Goal: Information Seeking & Learning: Learn about a topic

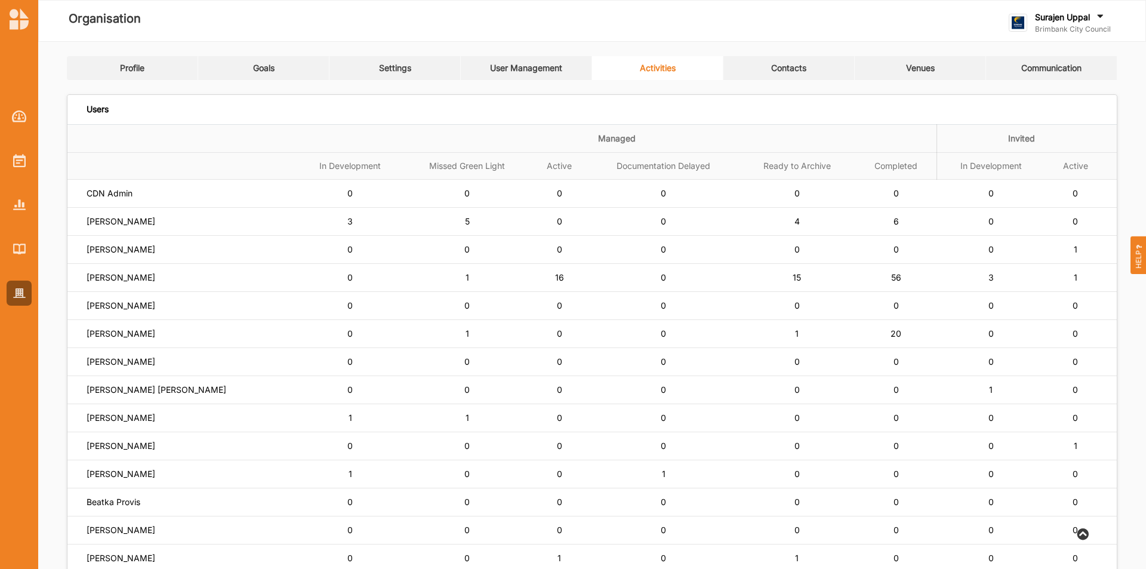
scroll to position [60, 0]
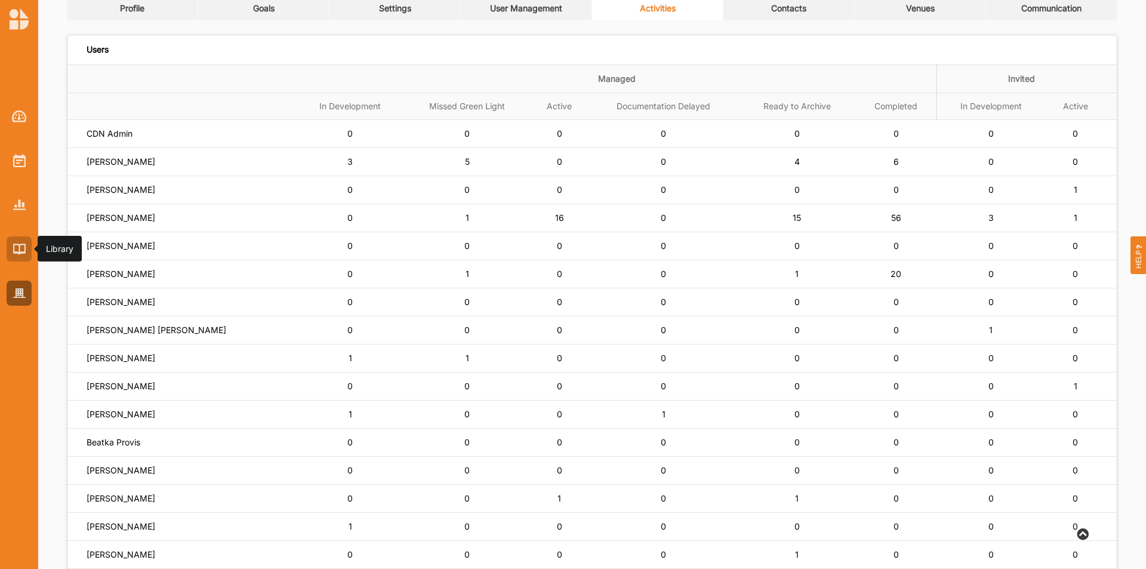
click at [11, 248] on div at bounding box center [19, 248] width 25 height 25
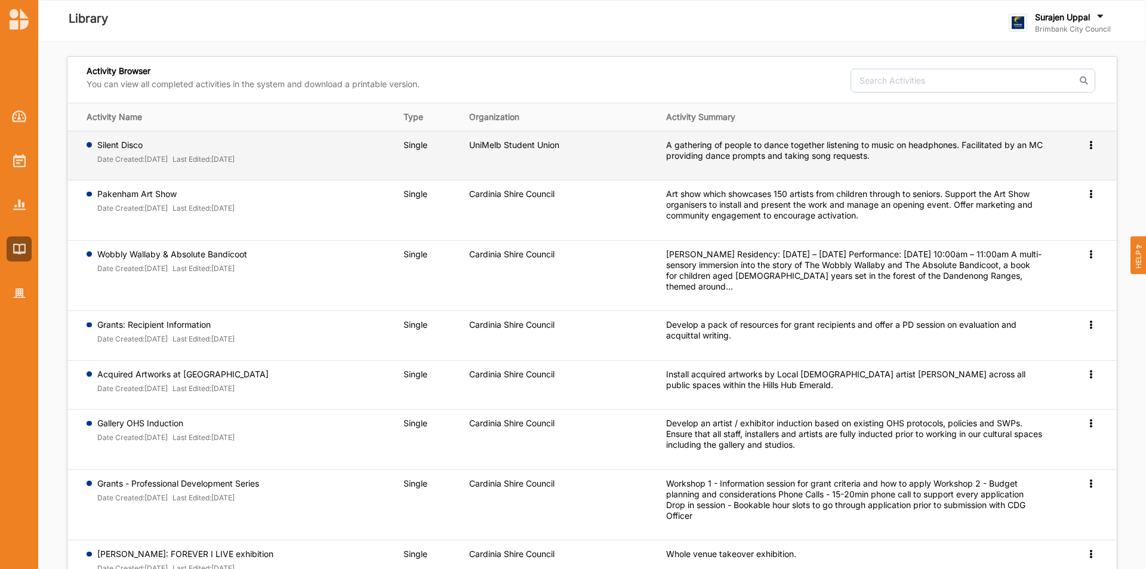
click at [1093, 143] on icon at bounding box center [1091, 144] width 10 height 8
click at [1073, 164] on span "Preview" at bounding box center [1071, 164] width 31 height 10
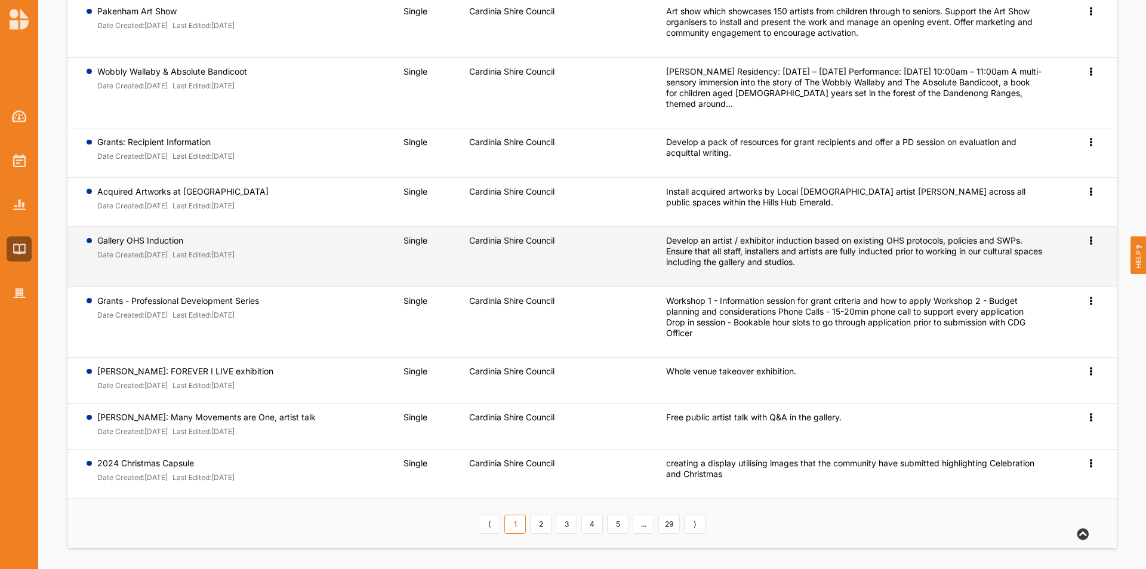
scroll to position [186, 0]
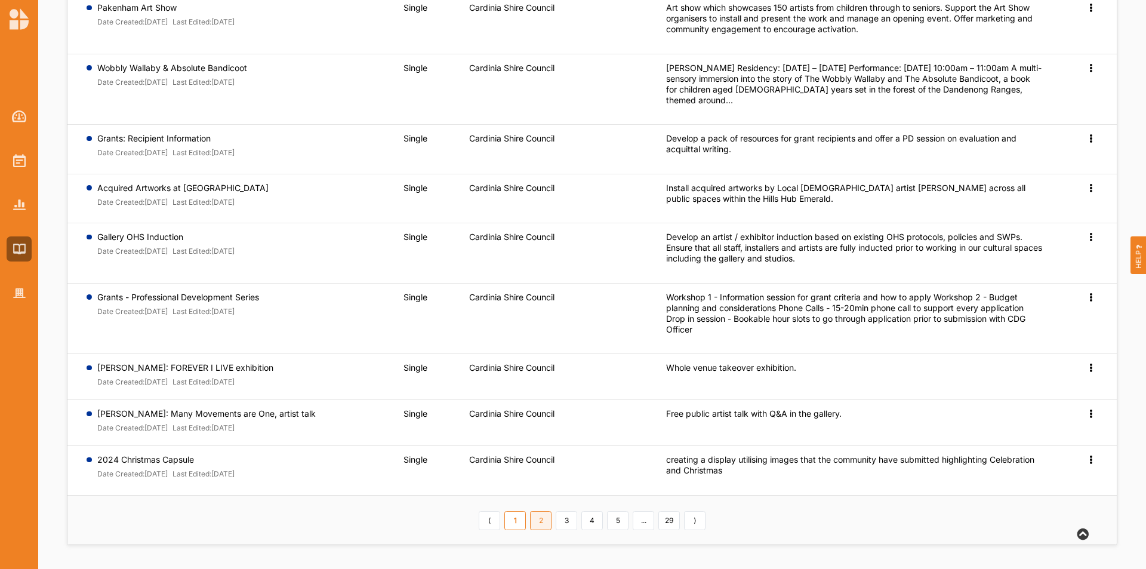
click at [543, 521] on link "2" at bounding box center [540, 520] width 21 height 19
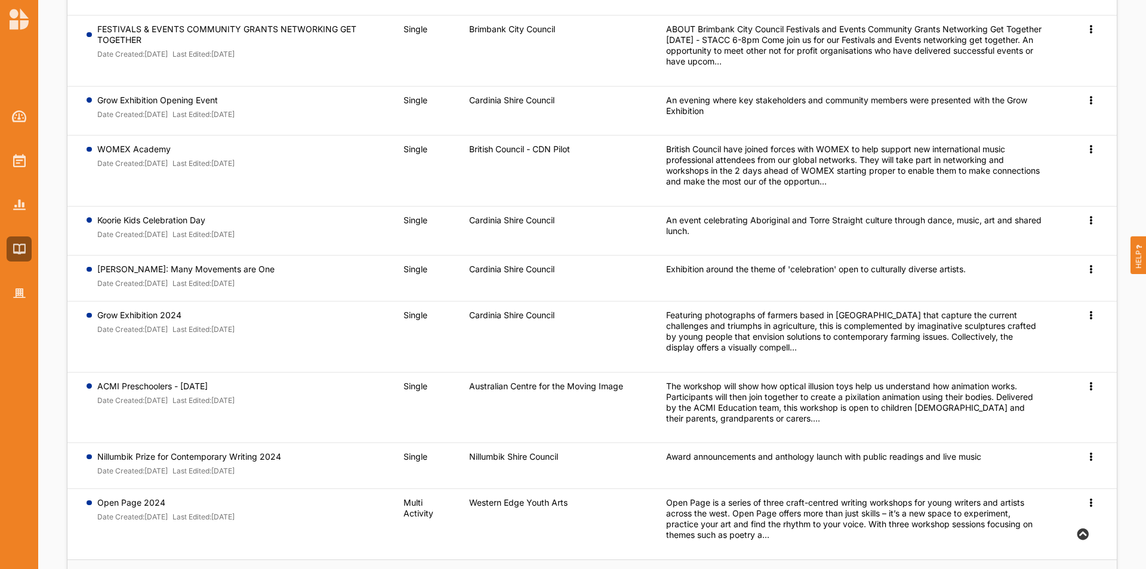
scroll to position [251, 0]
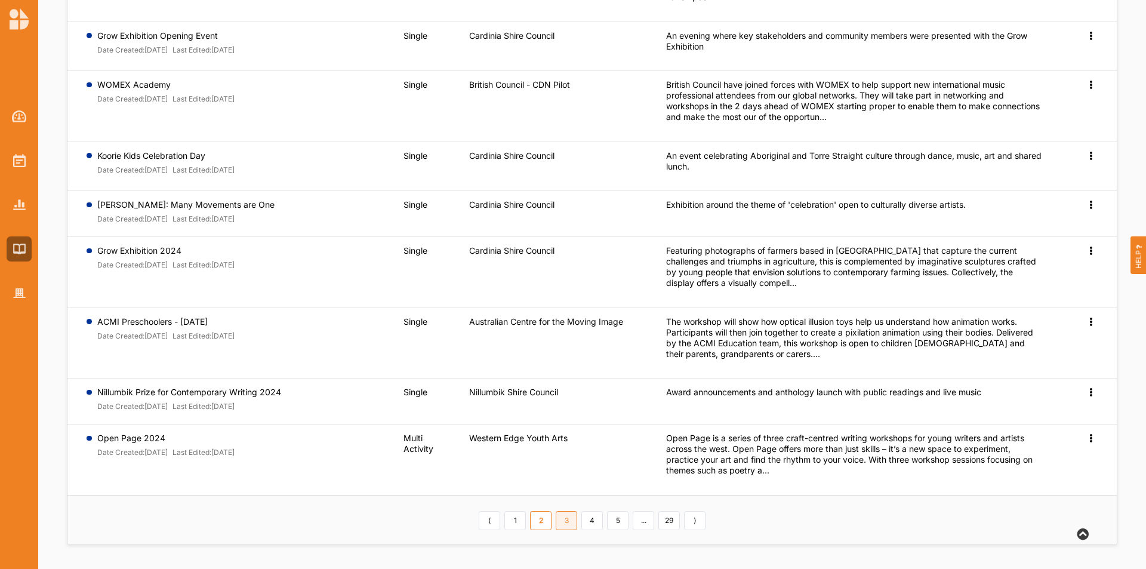
click at [566, 525] on link "3" at bounding box center [566, 520] width 21 height 19
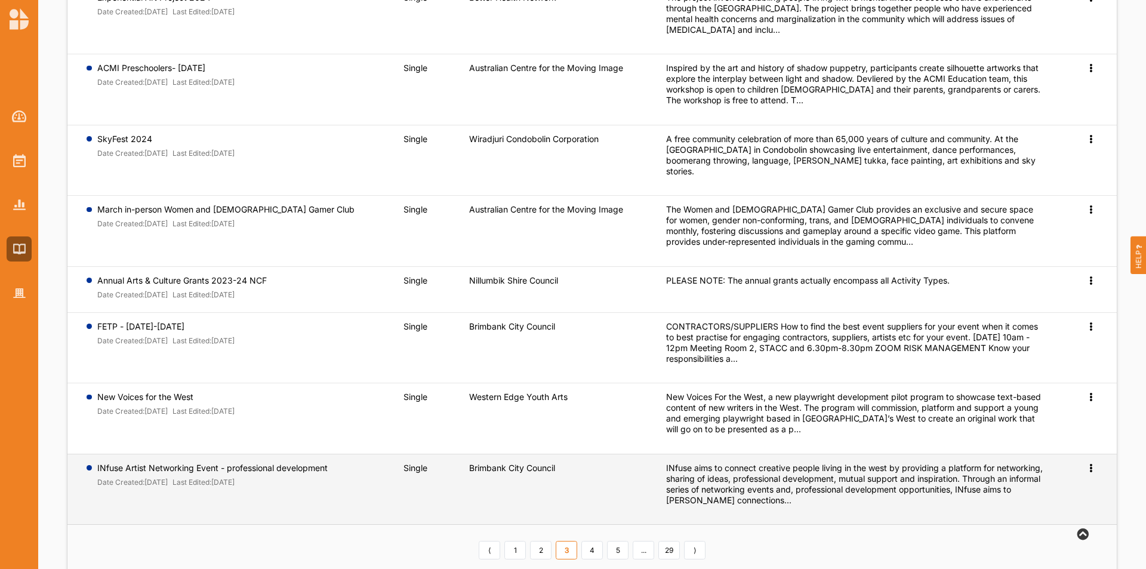
scroll to position [308, 0]
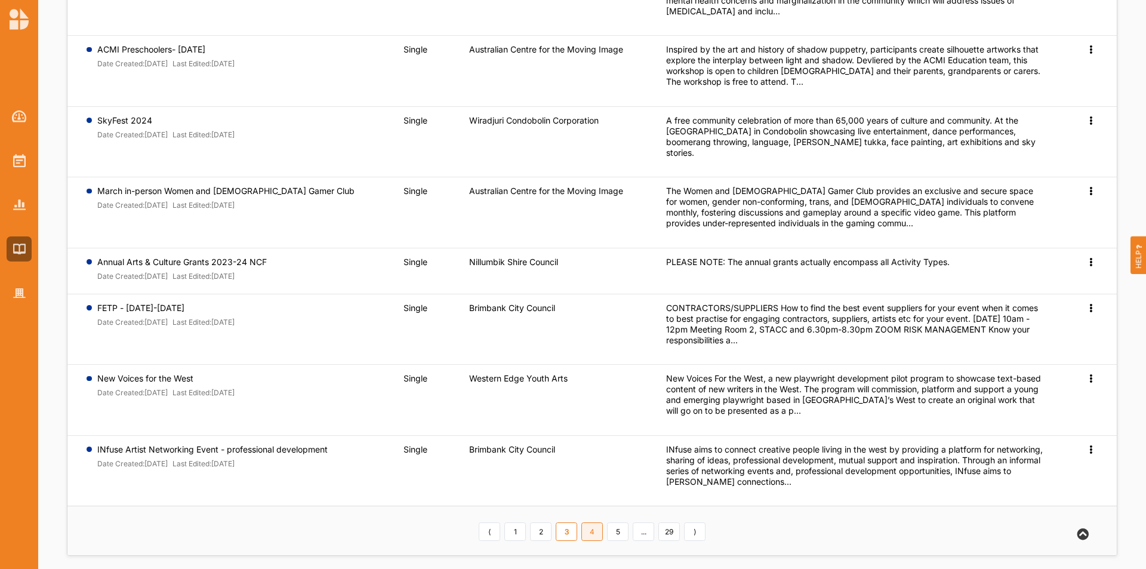
click at [591, 522] on link "4" at bounding box center [592, 531] width 21 height 19
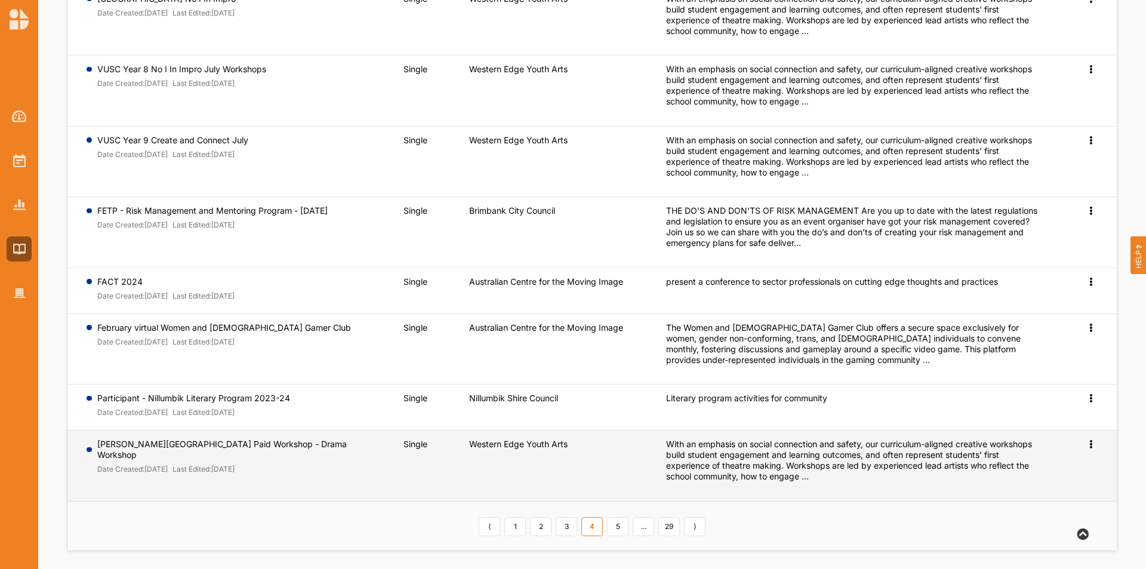
scroll to position [272, 0]
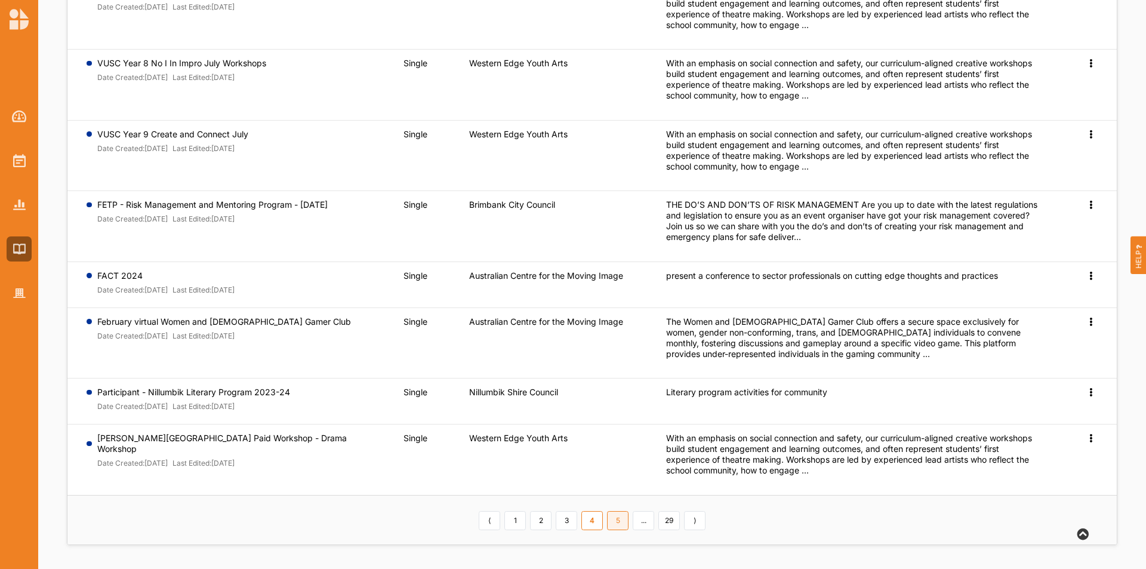
click at [623, 523] on link "5" at bounding box center [617, 520] width 21 height 19
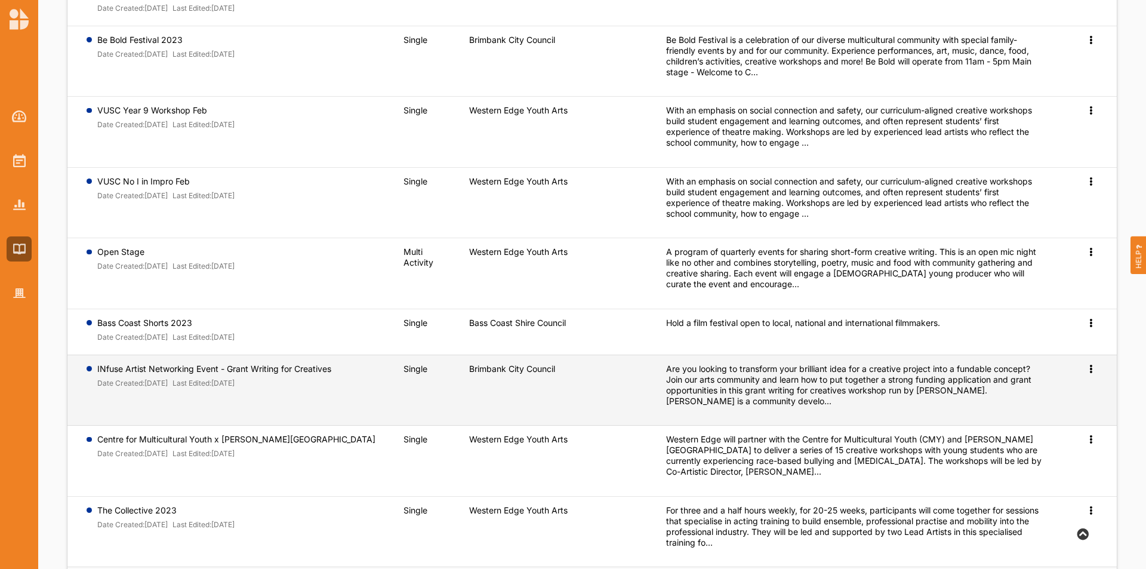
scroll to position [90, 0]
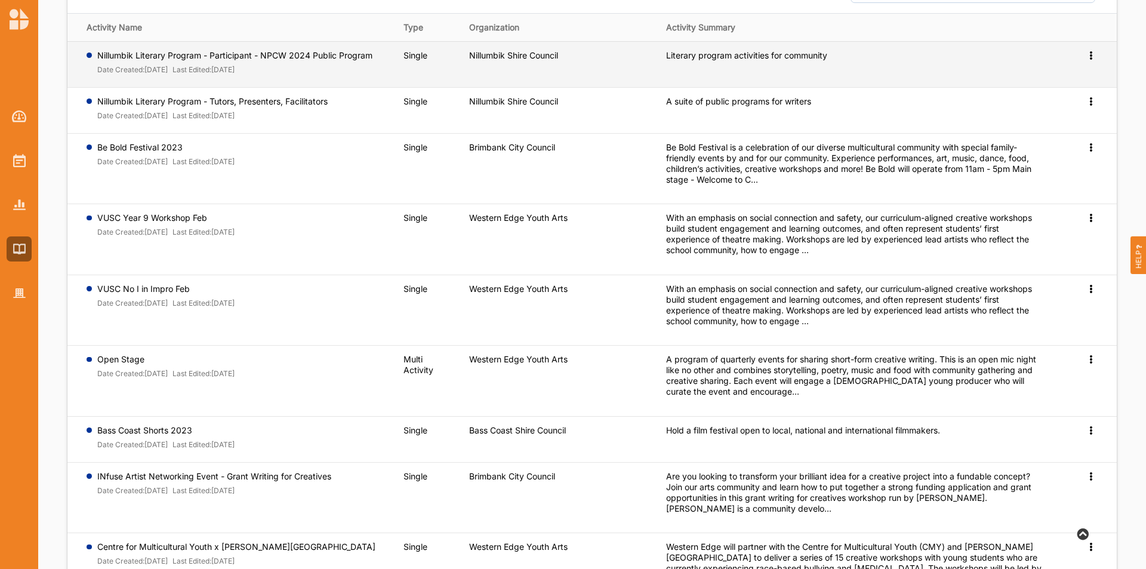
click at [1092, 54] on icon at bounding box center [1091, 54] width 10 height 8
click at [1072, 80] on link "Preview" at bounding box center [1071, 74] width 51 height 23
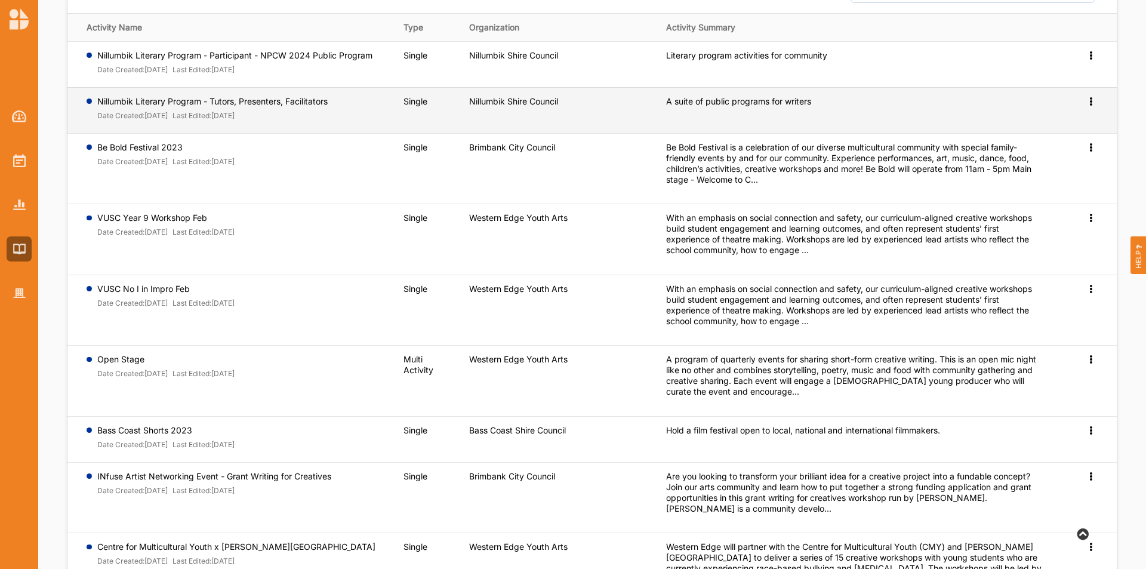
click at [1091, 99] on icon at bounding box center [1091, 100] width 10 height 8
click at [1074, 123] on span "Preview" at bounding box center [1071, 120] width 31 height 10
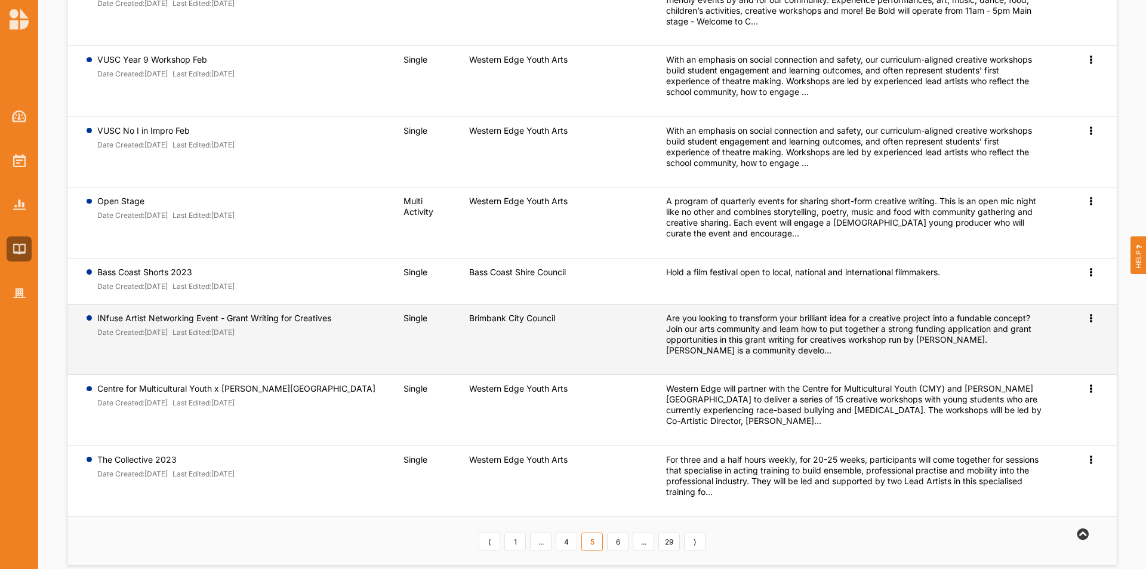
scroll to position [269, 0]
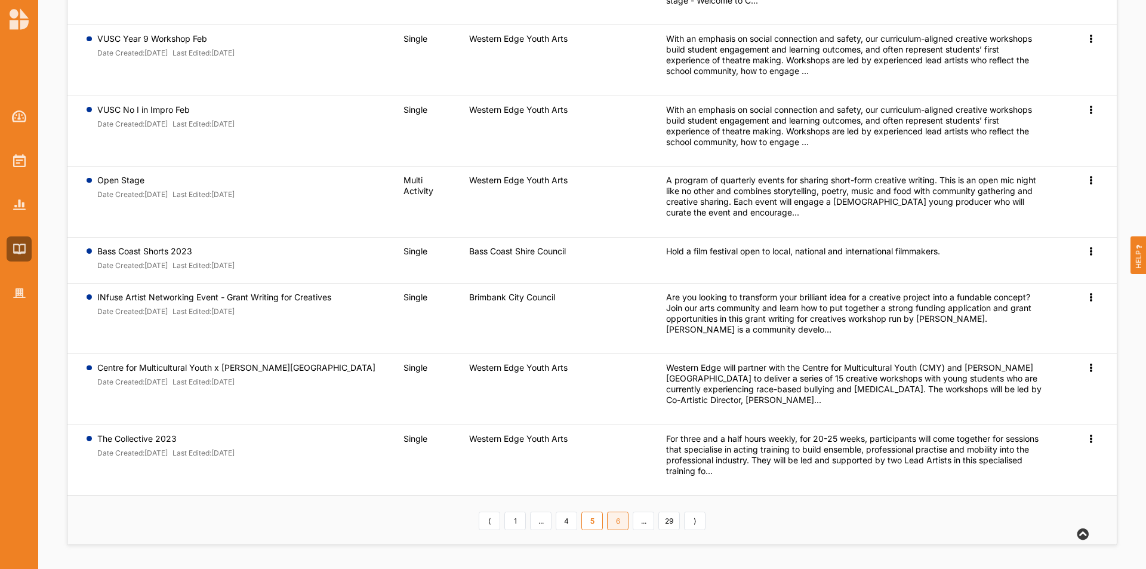
click at [620, 522] on link "6" at bounding box center [617, 521] width 21 height 19
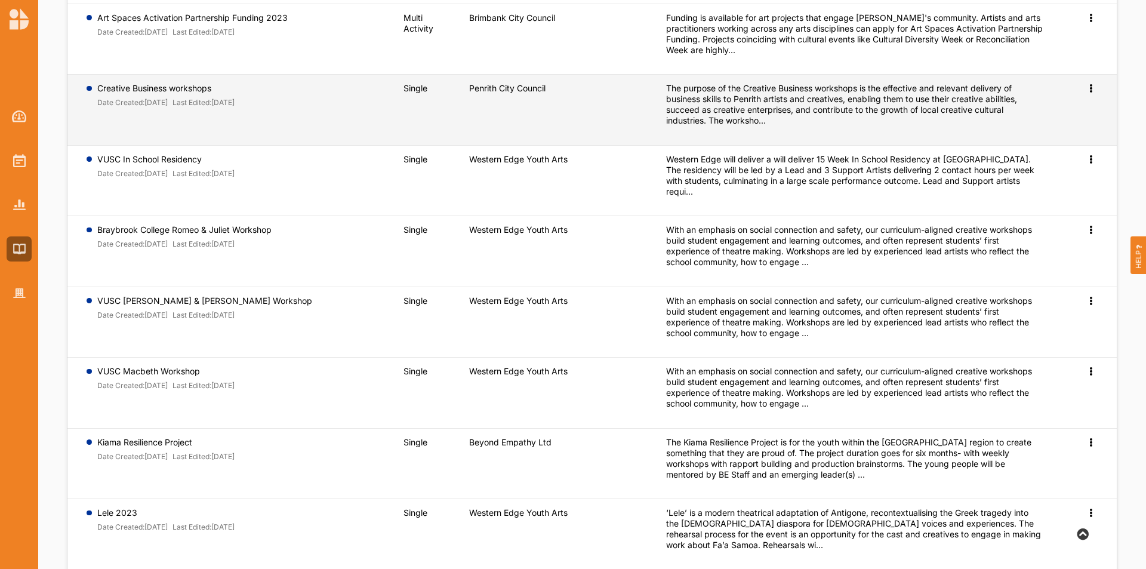
click at [1092, 84] on icon at bounding box center [1091, 87] width 10 height 8
click at [1075, 108] on span "Preview" at bounding box center [1071, 107] width 31 height 10
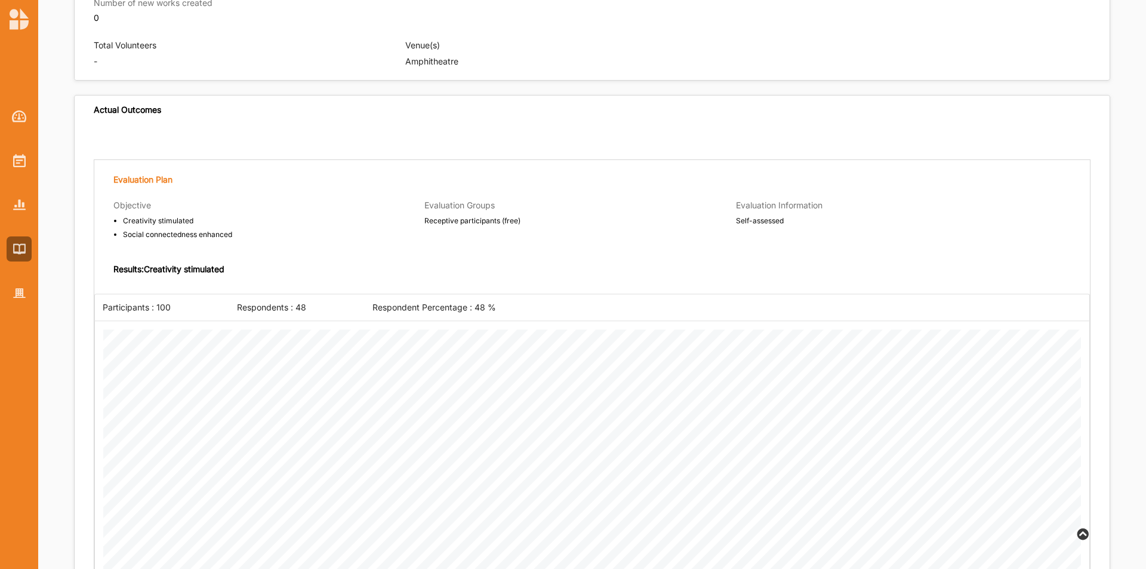
scroll to position [836, 0]
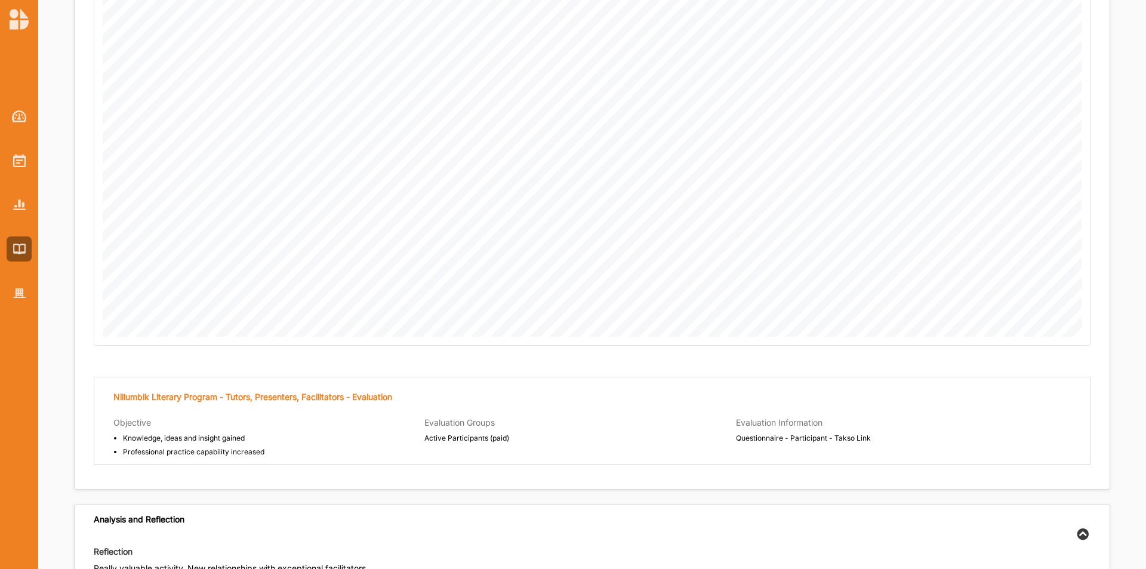
scroll to position [1339, 0]
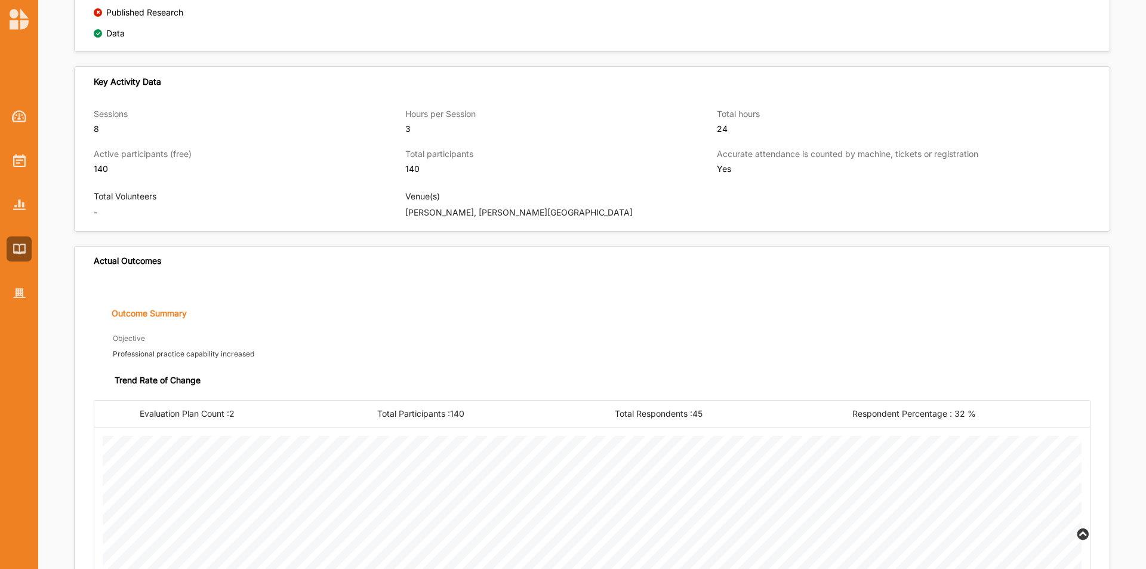
scroll to position [718, 0]
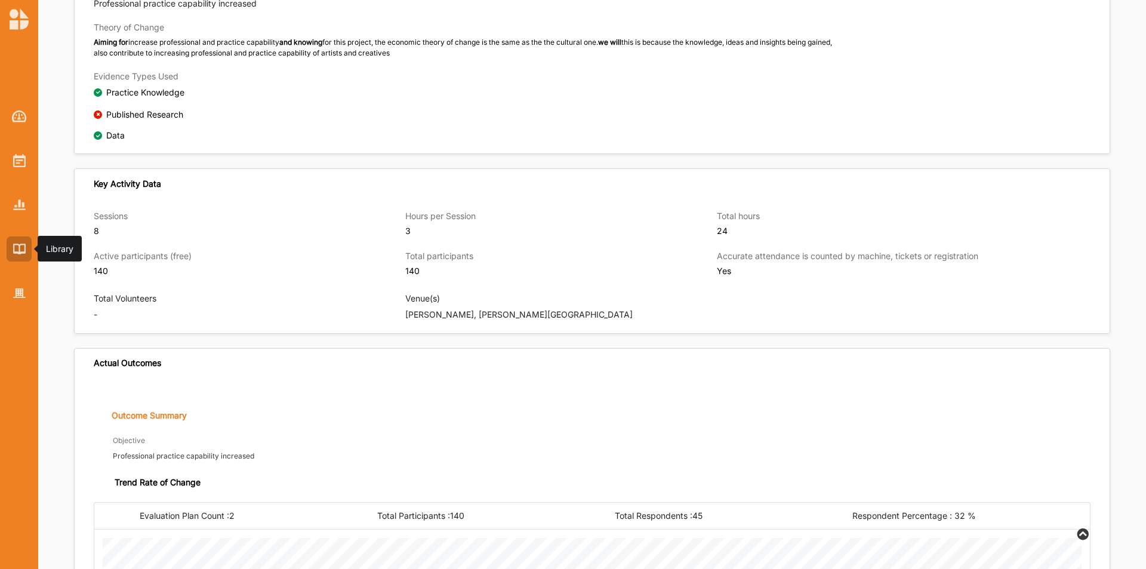
click at [17, 253] on img at bounding box center [19, 249] width 13 height 10
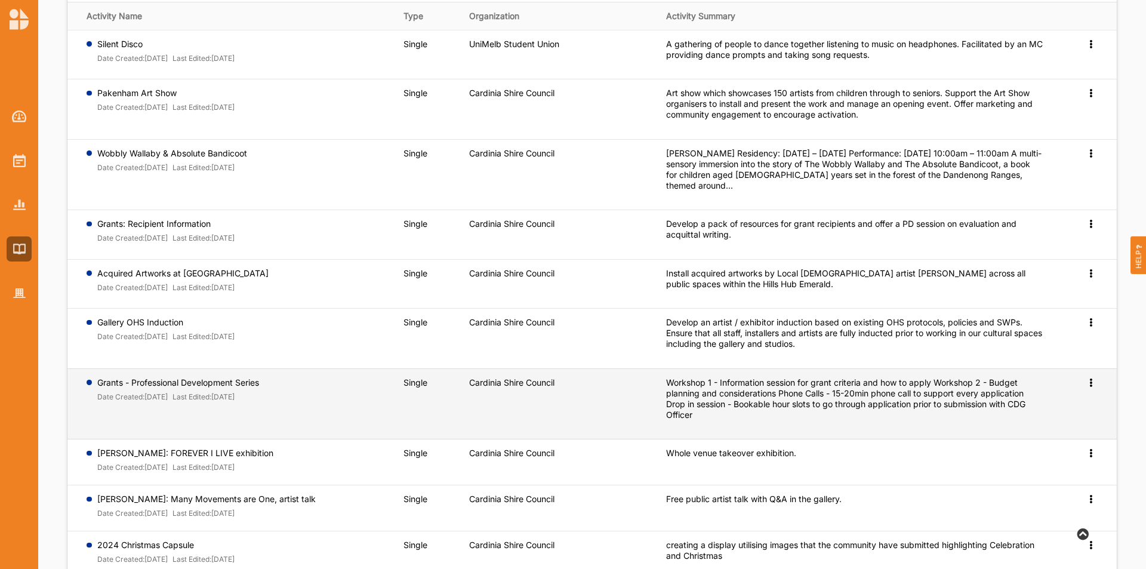
scroll to position [186, 0]
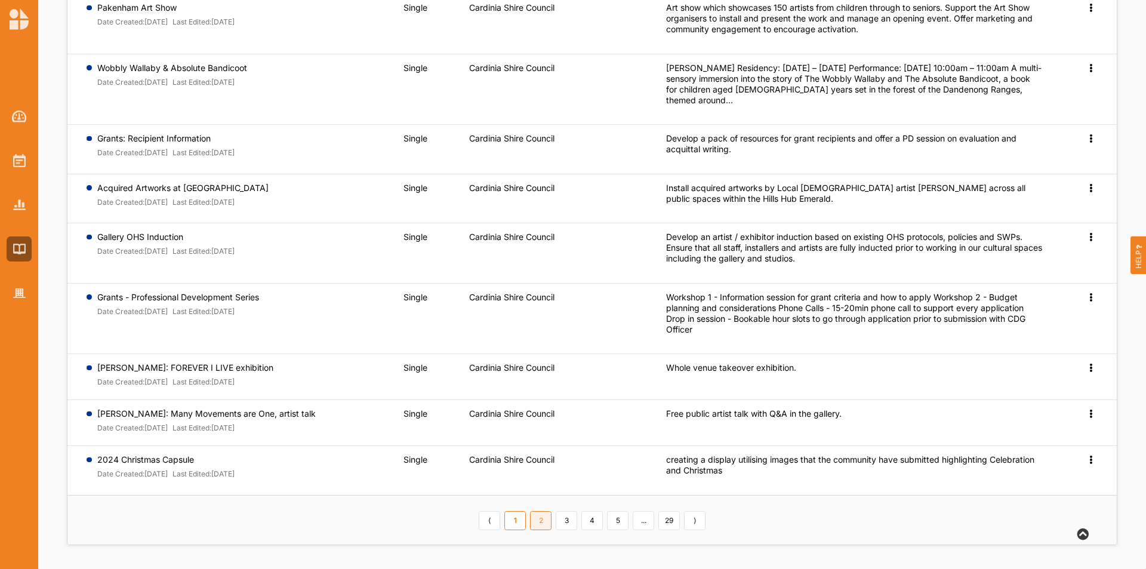
click at [541, 527] on link "2" at bounding box center [540, 520] width 21 height 19
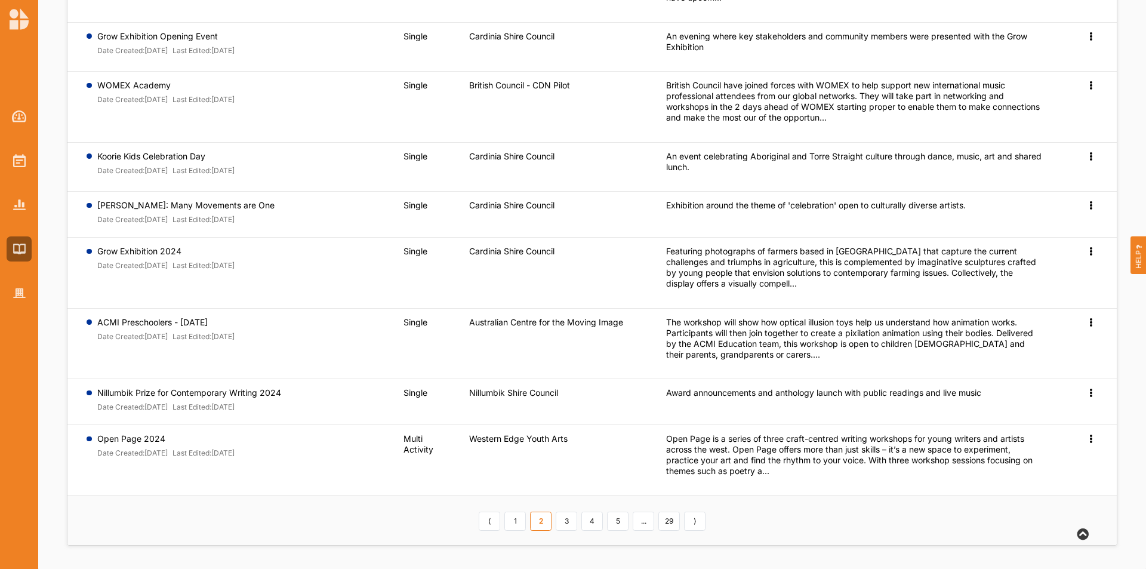
scroll to position [251, 0]
click at [570, 522] on link "3" at bounding box center [566, 520] width 21 height 19
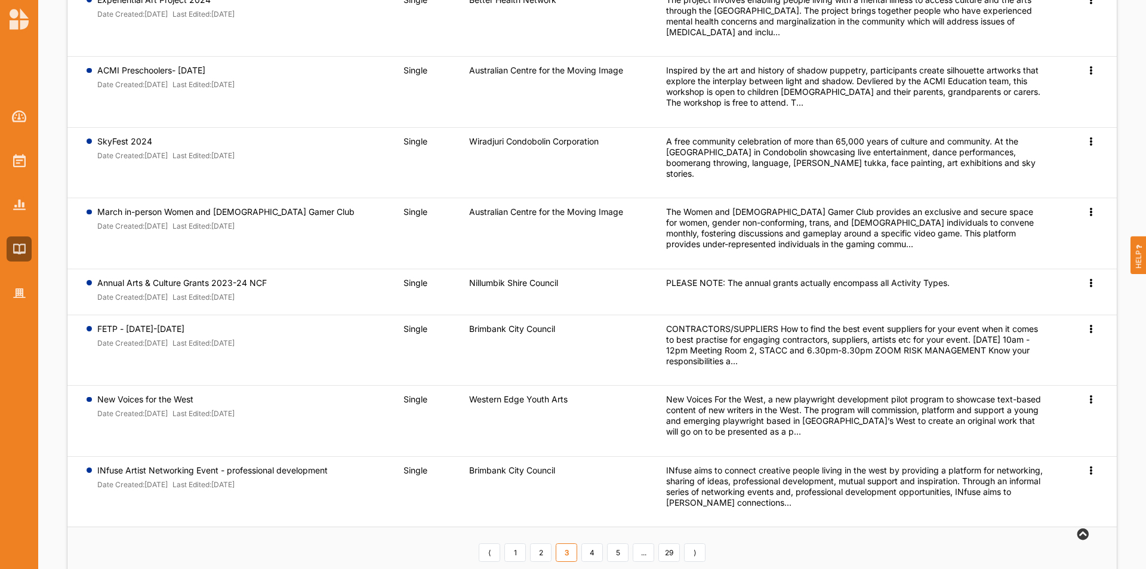
scroll to position [308, 0]
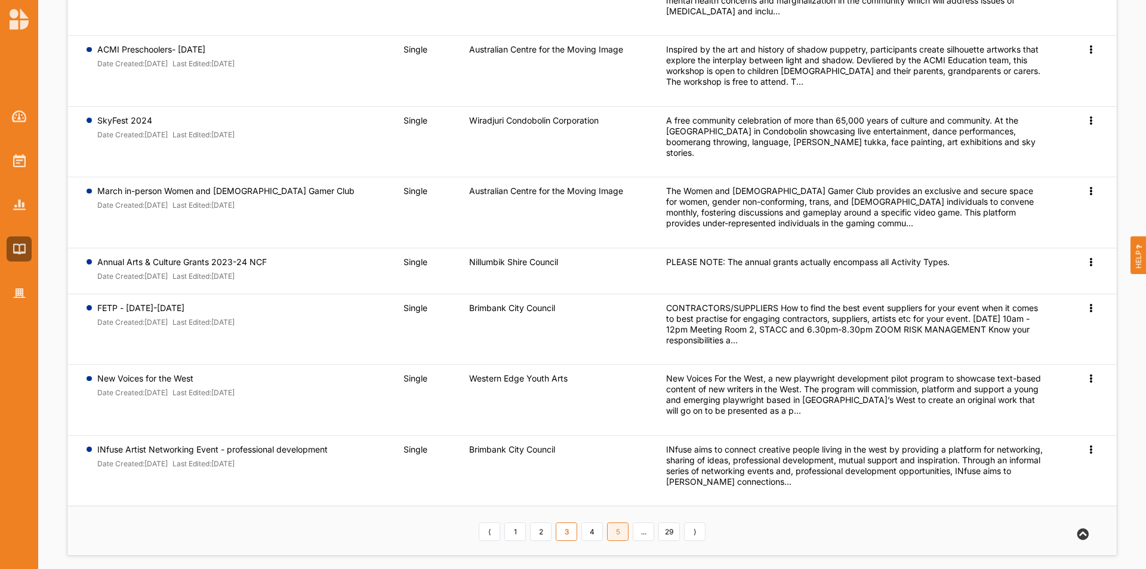
click at [620, 522] on link "5" at bounding box center [617, 531] width 21 height 19
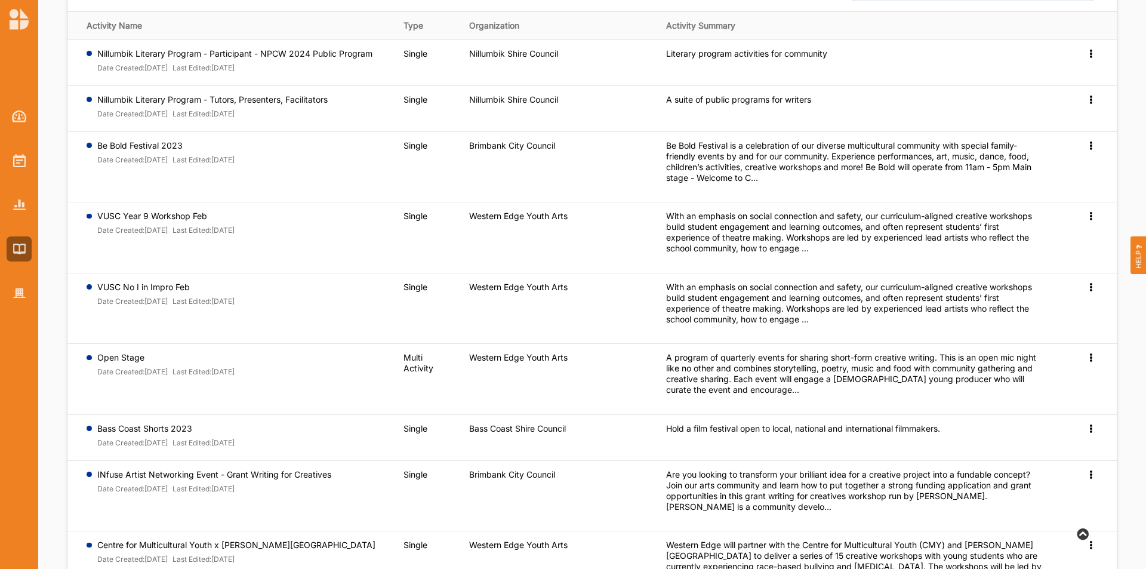
scroll to position [269, 0]
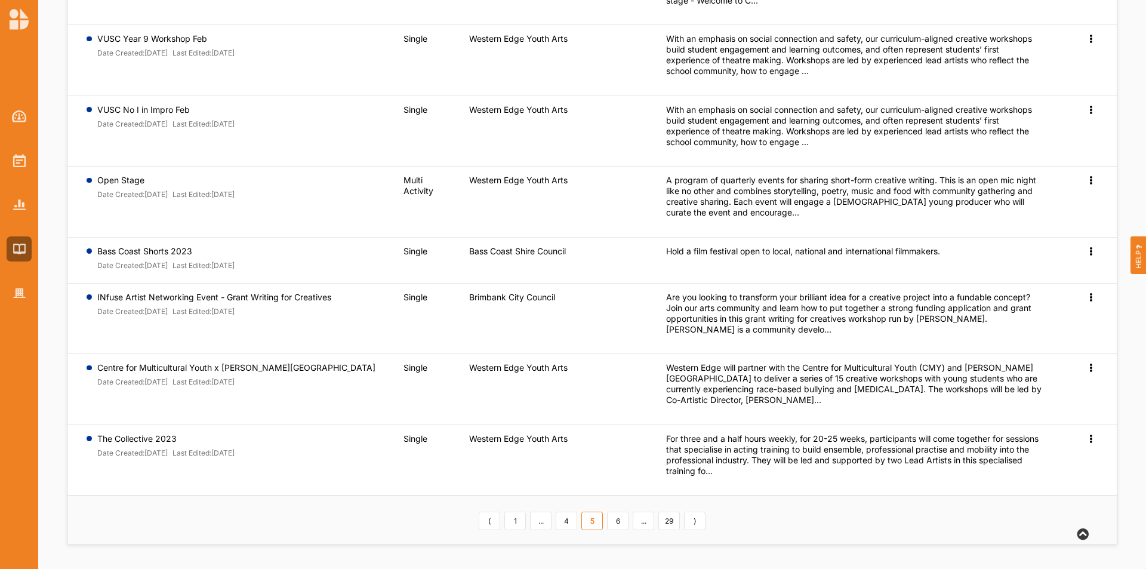
click at [620, 522] on link "6" at bounding box center [617, 521] width 21 height 19
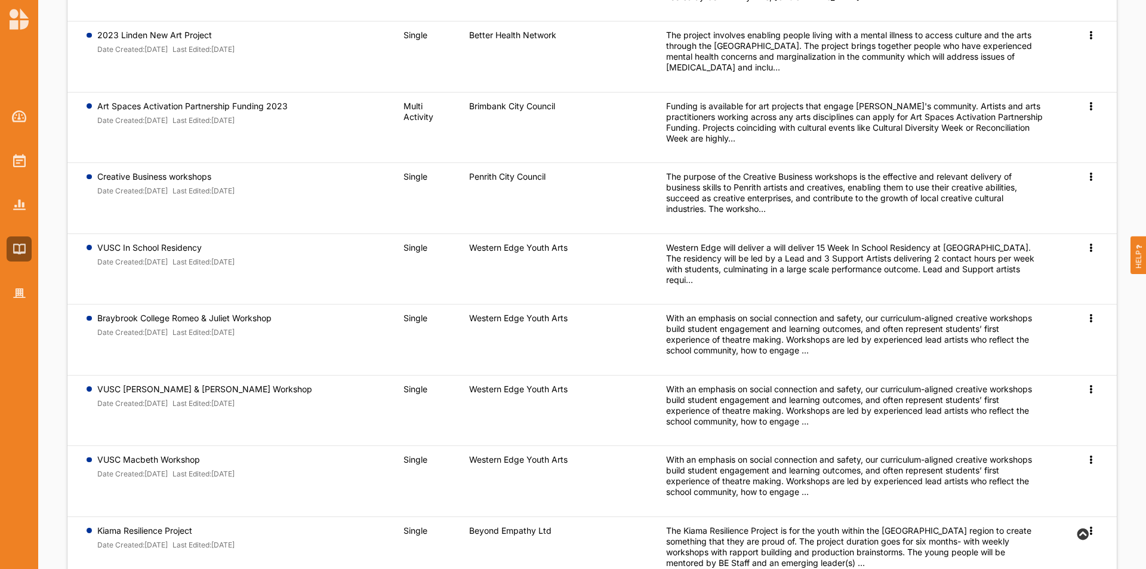
scroll to position [30, 0]
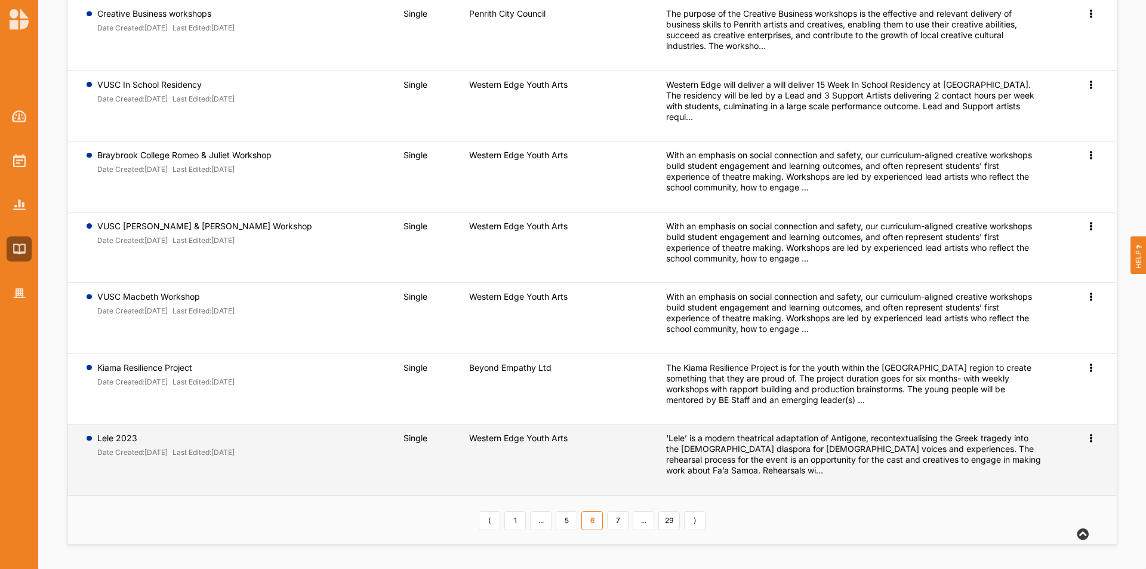
click at [620, 522] on link "7" at bounding box center [617, 520] width 21 height 19
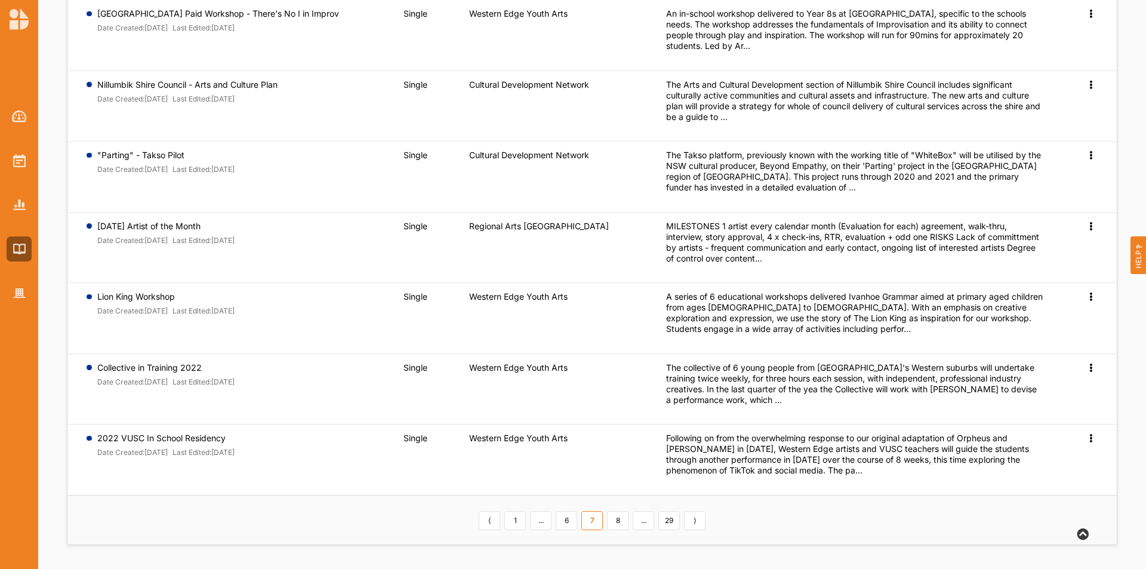
scroll to position [322, 0]
click at [668, 522] on link "29" at bounding box center [669, 520] width 21 height 19
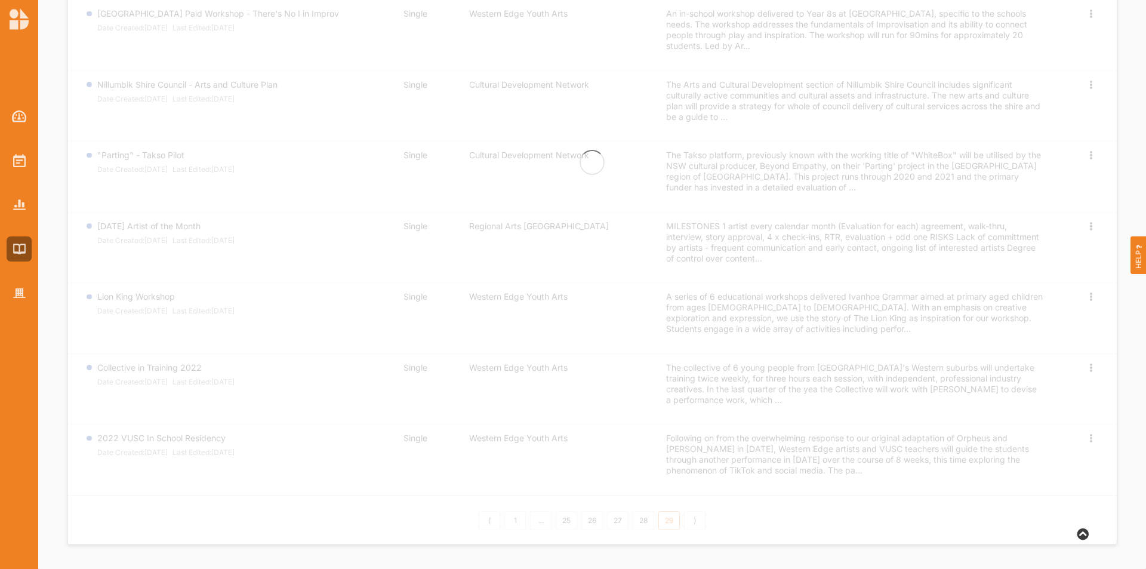
scroll to position [0, 0]
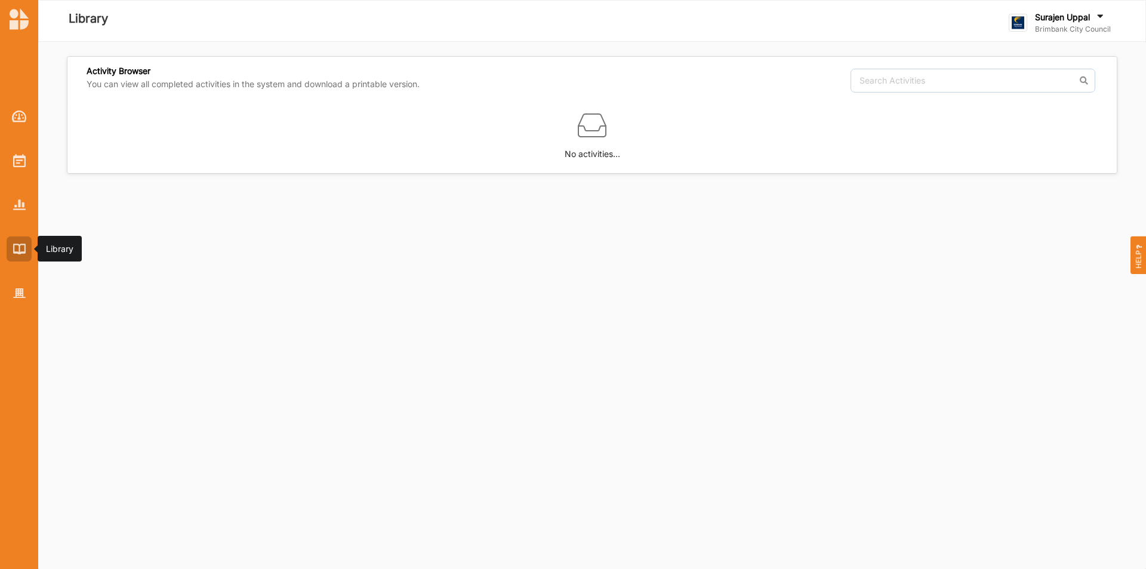
click at [25, 256] on div at bounding box center [19, 248] width 25 height 25
click at [27, 204] on div at bounding box center [19, 204] width 25 height 25
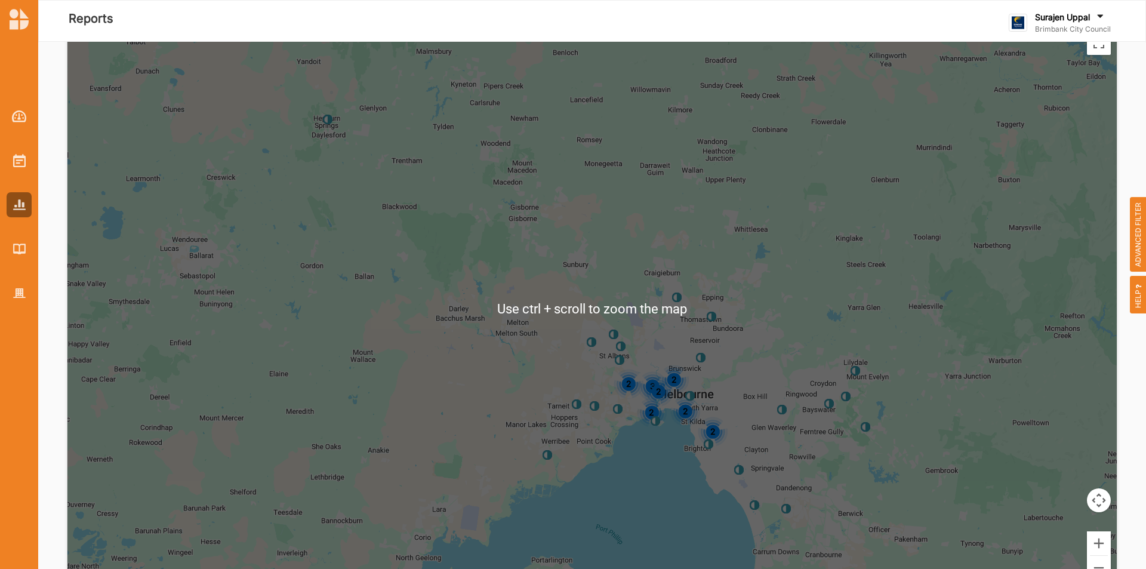
scroll to position [3384, 0]
